Goal: Download file/media

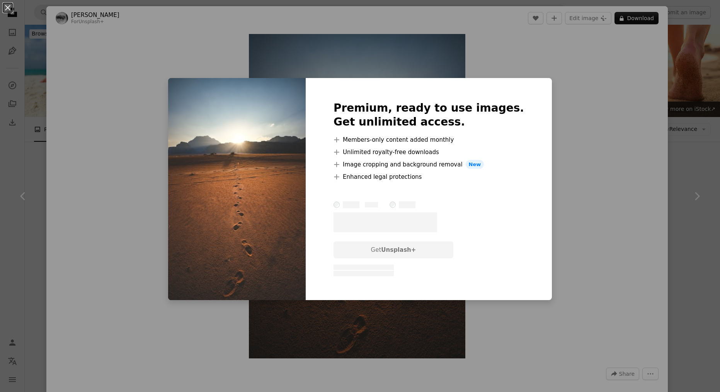
scroll to position [889, 0]
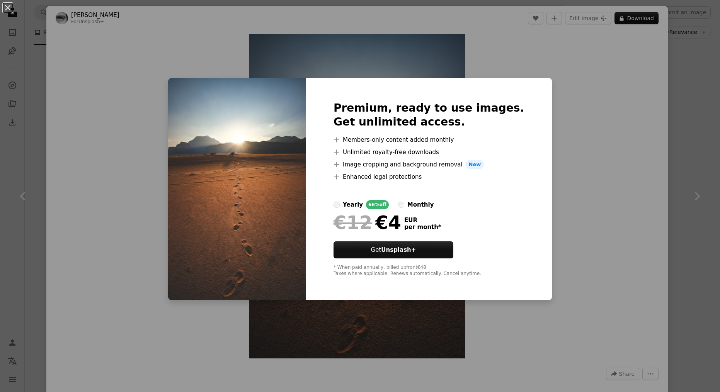
click at [564, 83] on div "An X shape Premium, ready to use images. Get unlimited access. A plus sign Memb…" at bounding box center [360, 196] width 720 height 392
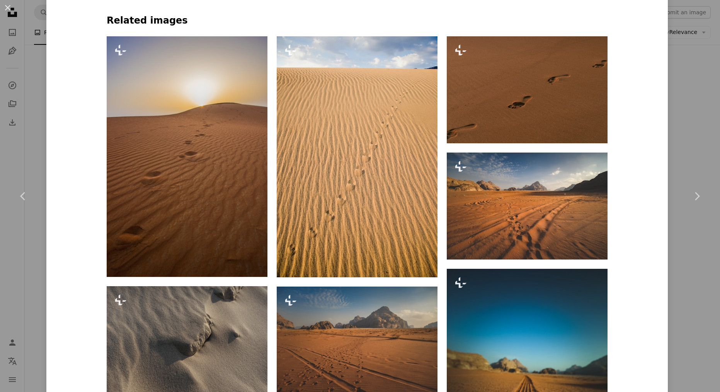
scroll to position [580, 0]
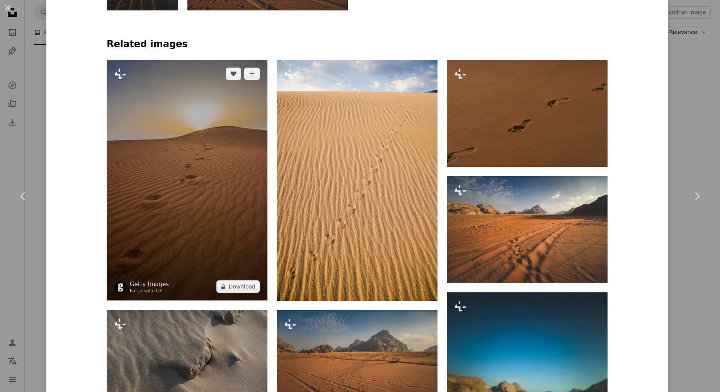
click at [176, 213] on img at bounding box center [187, 180] width 161 height 241
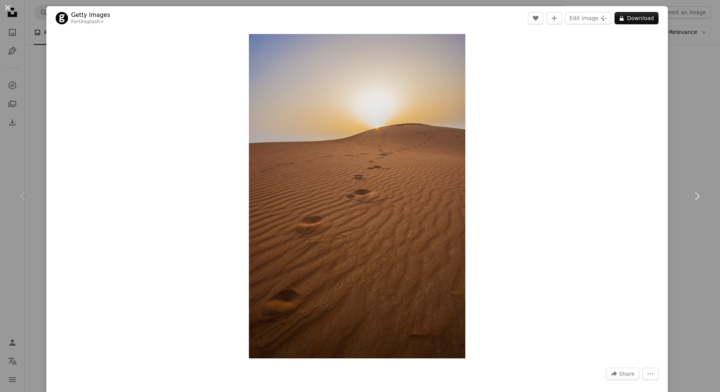
click at [8, 7] on button "An X shape" at bounding box center [7, 7] width 9 height 9
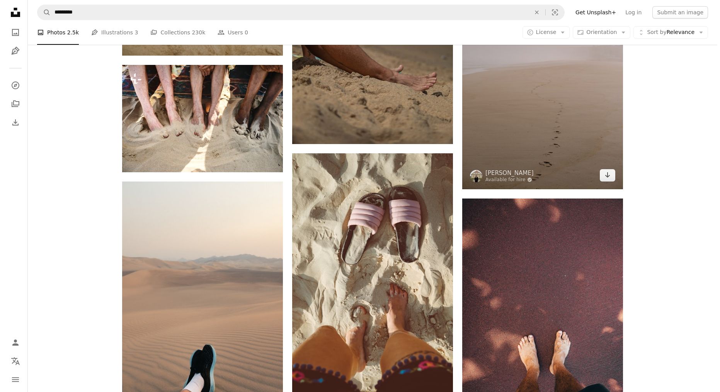
scroll to position [4484, 0]
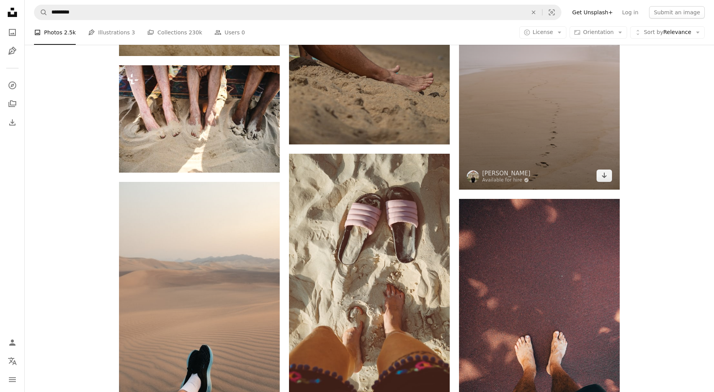
click at [547, 147] on img at bounding box center [539, 69] width 161 height 241
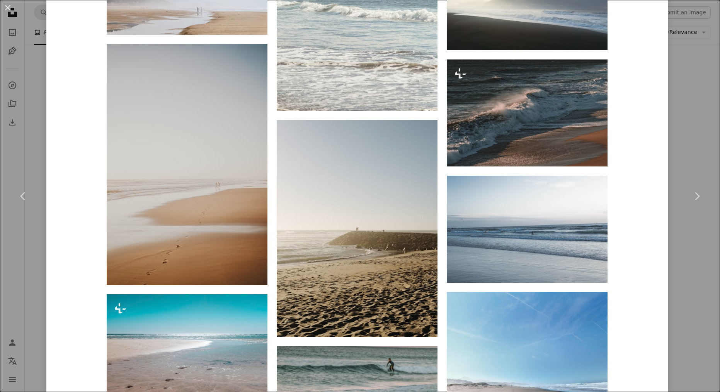
scroll to position [2789, 0]
